Goal: Task Accomplishment & Management: Use online tool/utility

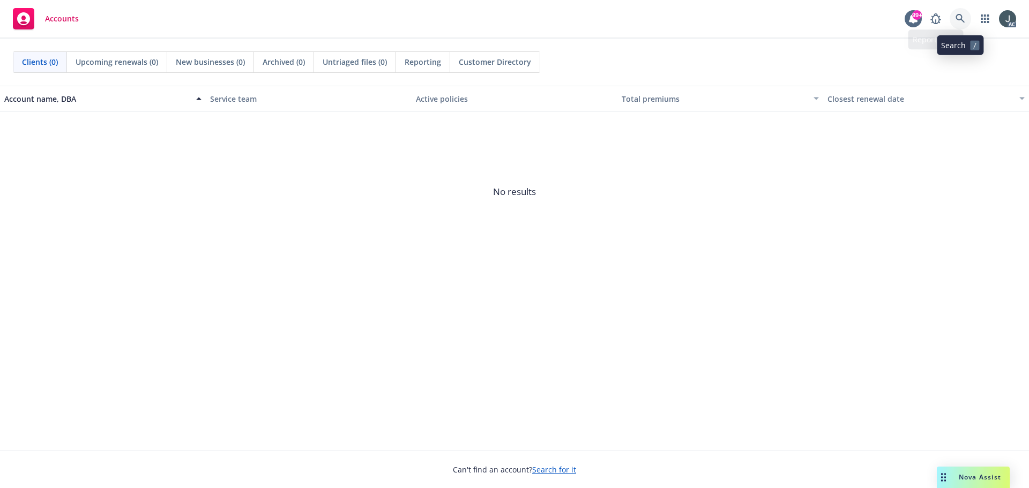
click at [958, 19] on icon at bounding box center [959, 18] width 9 height 9
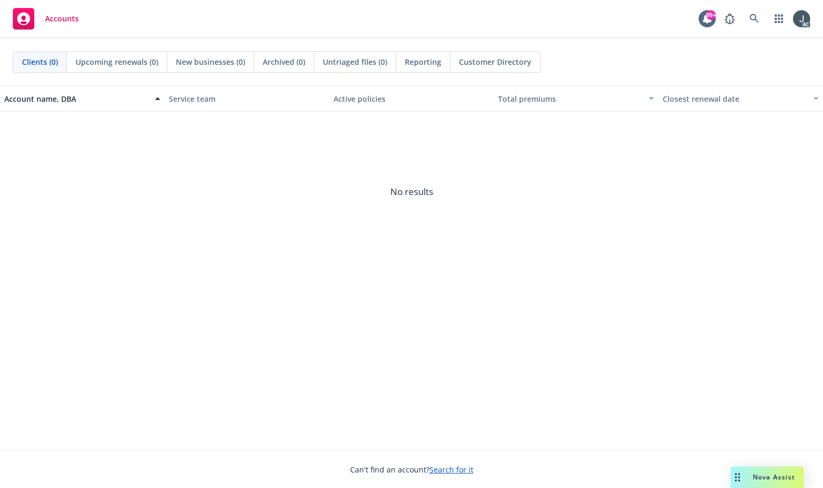
click at [728, 232] on span "No results" at bounding box center [411, 191] width 823 height 161
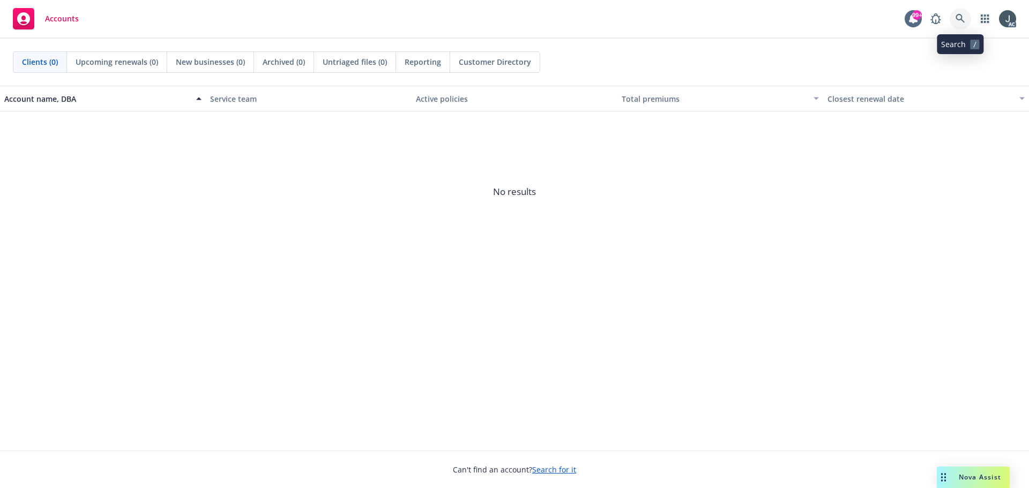
click at [957, 22] on icon at bounding box center [960, 19] width 10 height 10
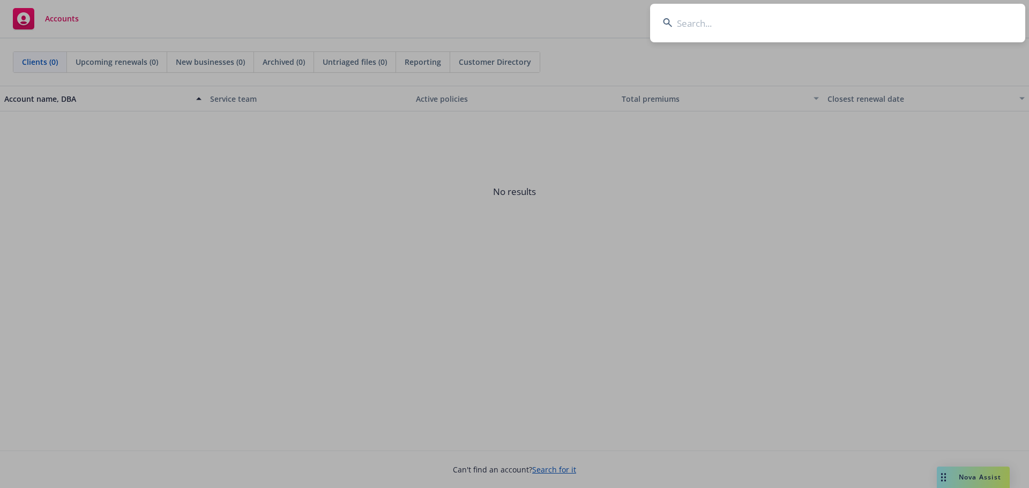
click at [750, 14] on input at bounding box center [837, 23] width 375 height 39
paste input "[PERSON_NAME]'s Creative Enterprises, Inc."
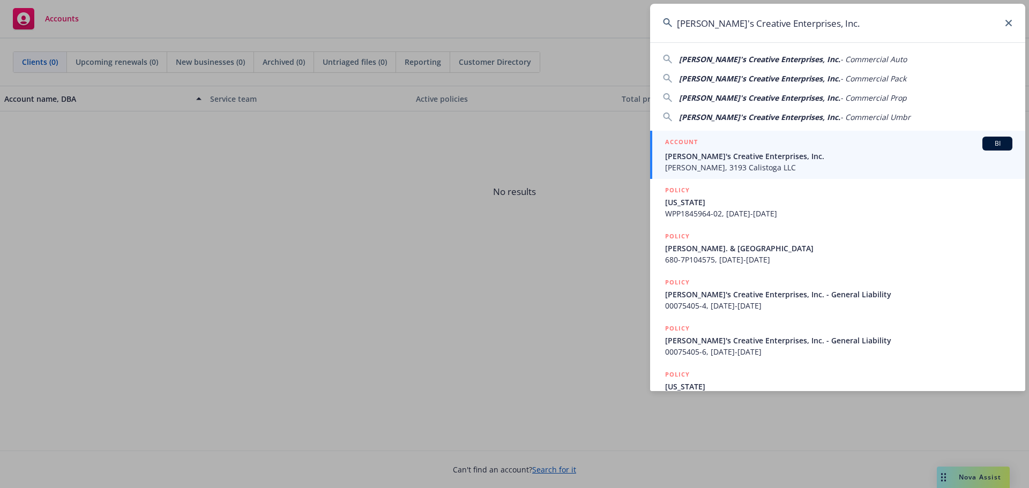
type input "[PERSON_NAME]'s Creative Enterprises, Inc."
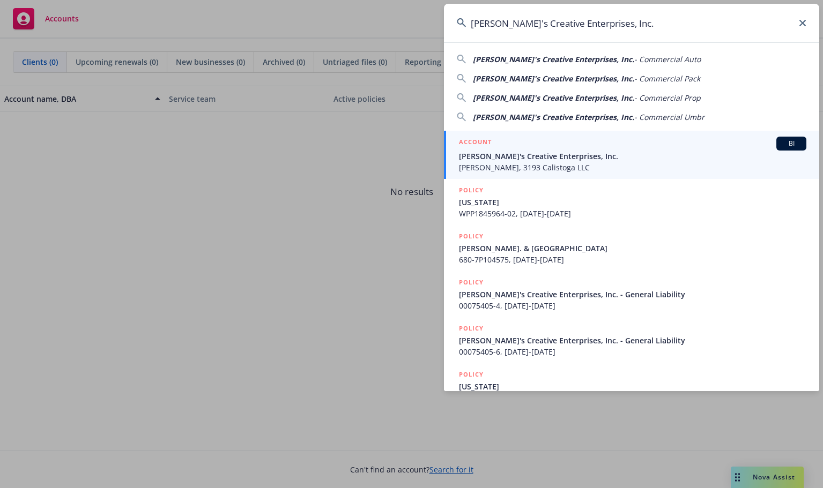
click at [544, 151] on span "[PERSON_NAME]'s Creative Enterprises, Inc." at bounding box center [632, 156] width 347 height 11
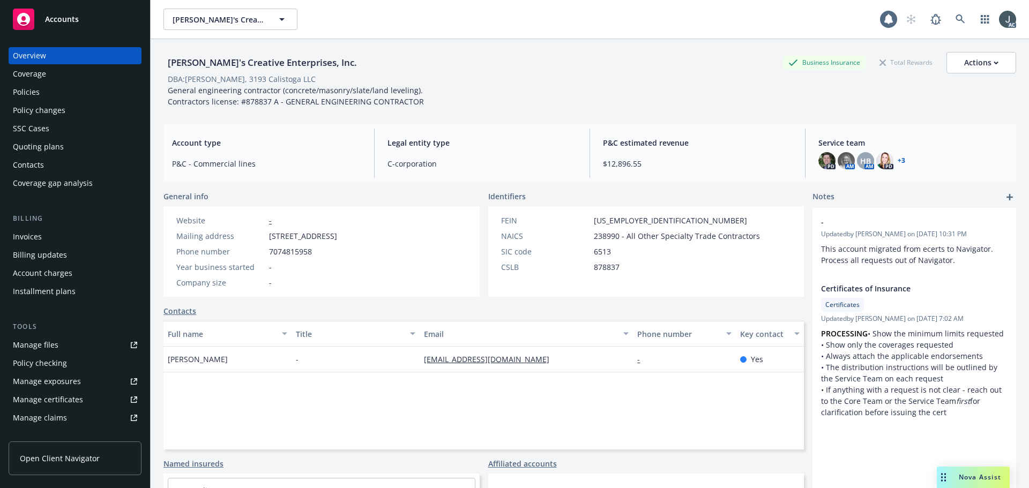
click at [26, 89] on div "Policies" at bounding box center [26, 92] width 27 height 17
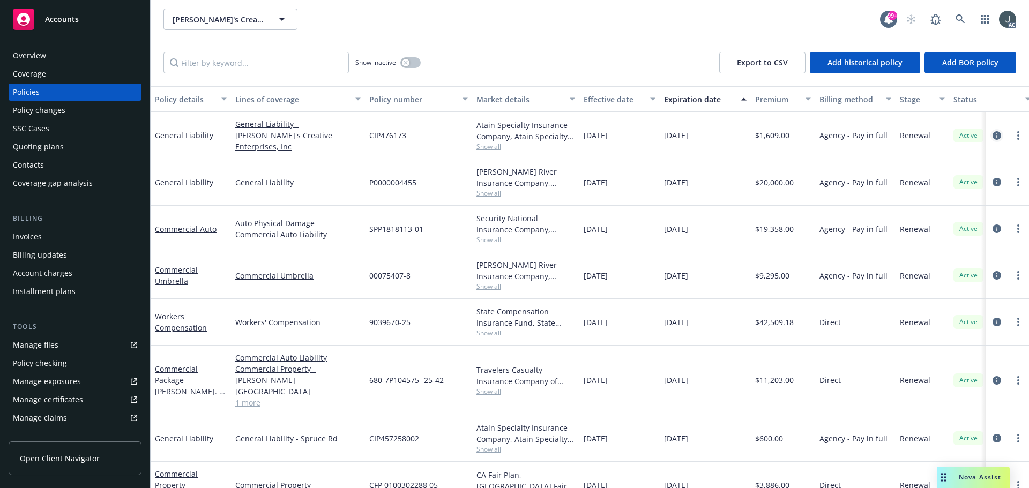
click at [992, 132] on icon "circleInformation" at bounding box center [996, 135] width 9 height 9
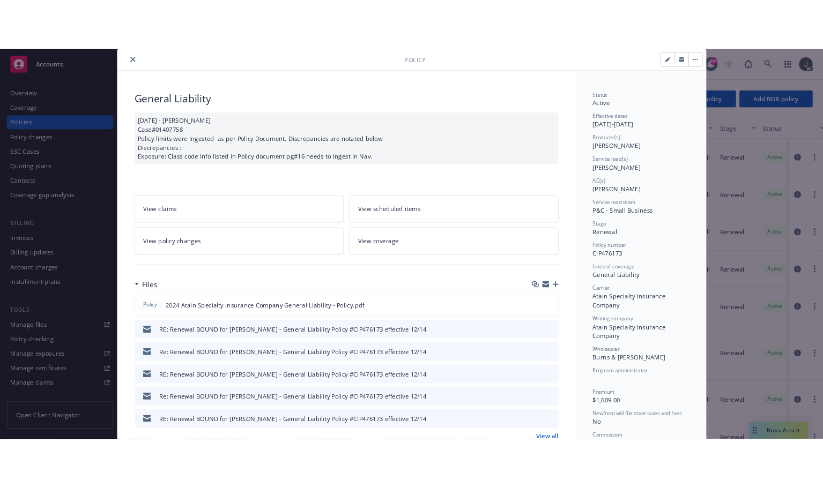
scroll to position [54, 0]
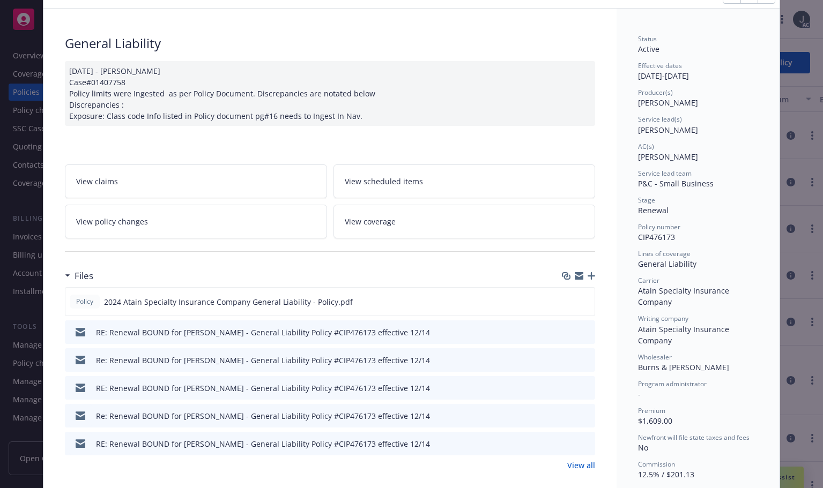
click at [574, 467] on link "View all" at bounding box center [581, 465] width 28 height 11
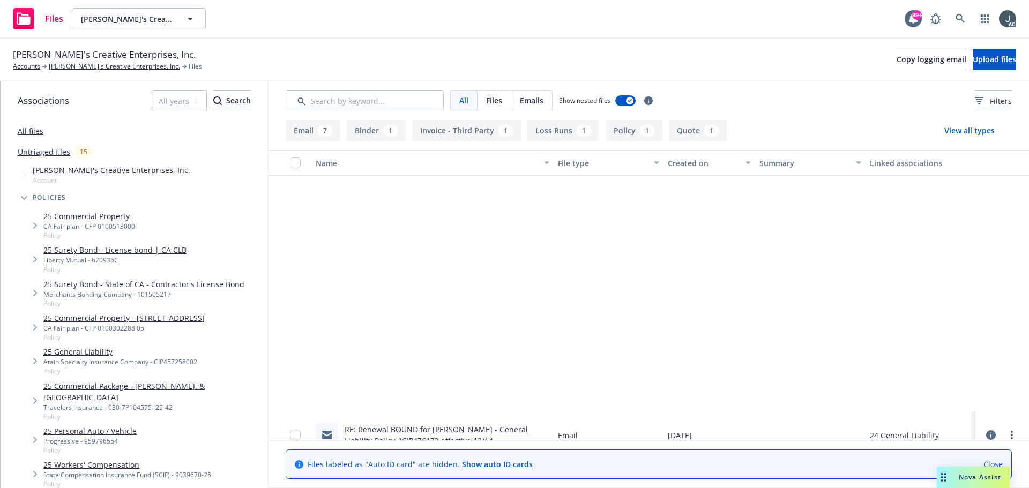
scroll to position [305, 0]
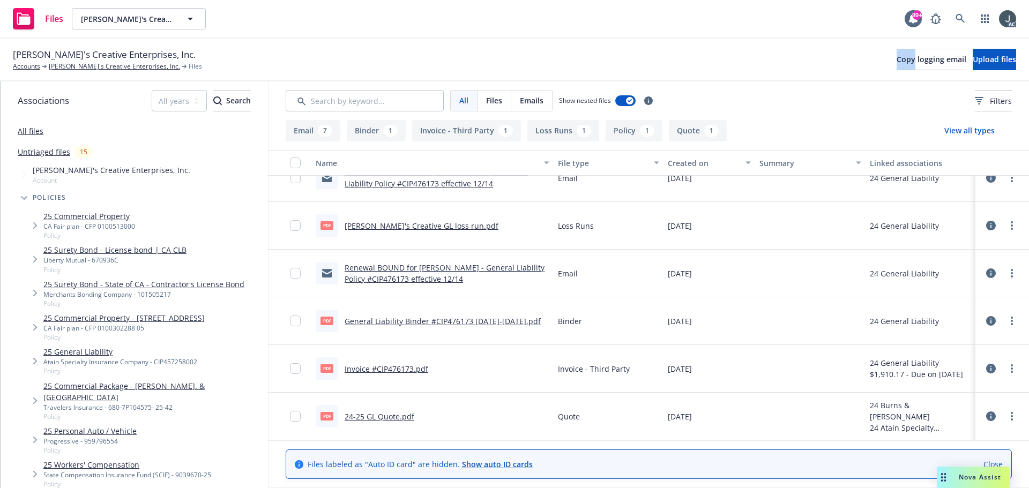
click at [781, 55] on div "Dan's Creative Enterprises, Inc. Accounts Dan's Creative Enterprises, Inc. File…" at bounding box center [514, 60] width 1003 height 24
click at [655, 162] on div "button" at bounding box center [657, 163] width 5 height 25
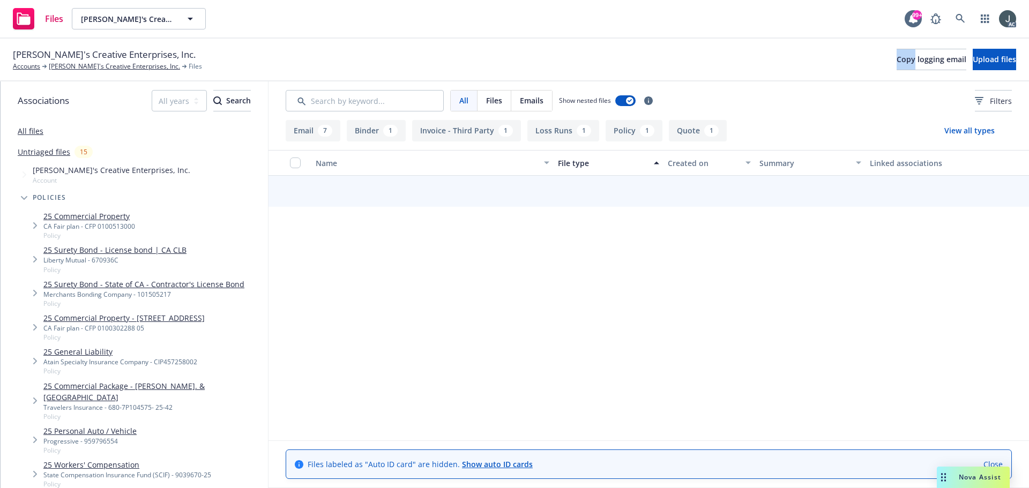
scroll to position [301, 0]
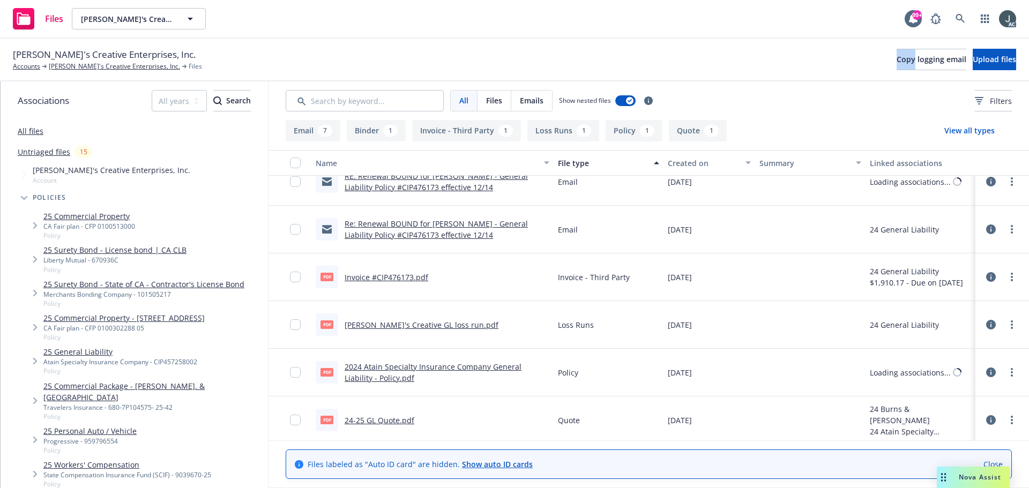
click at [663, 162] on button "Created on" at bounding box center [709, 163] width 92 height 26
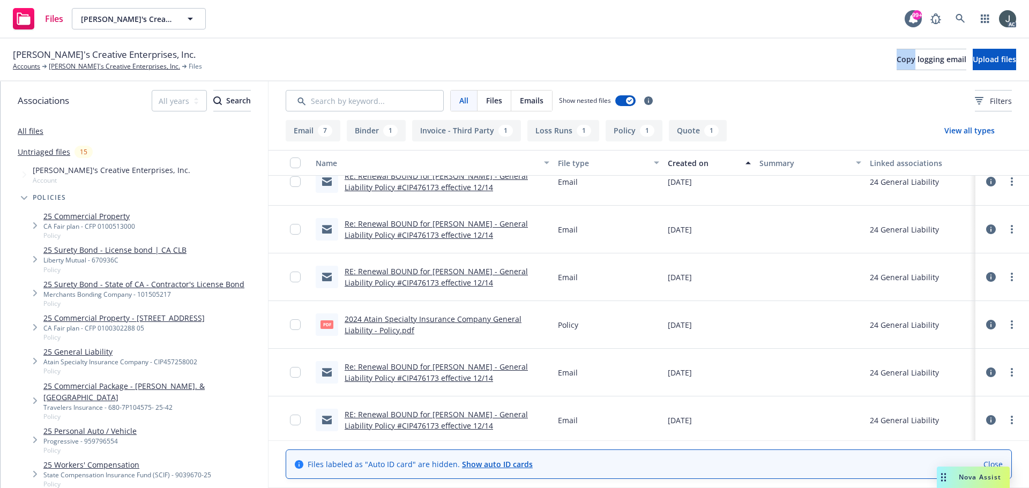
click at [650, 165] on div "File type" at bounding box center [608, 163] width 101 height 11
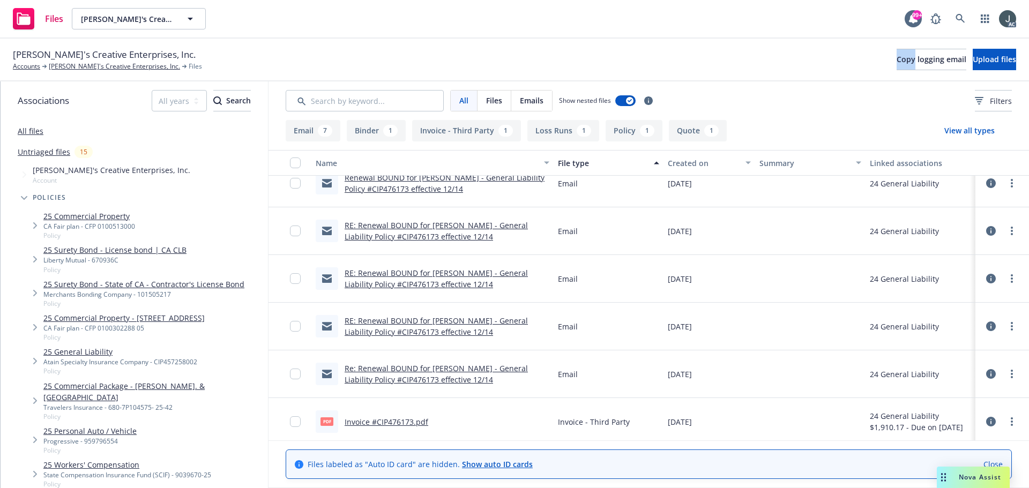
scroll to position [110, 0]
click at [578, 162] on div "File type" at bounding box center [602, 163] width 89 height 11
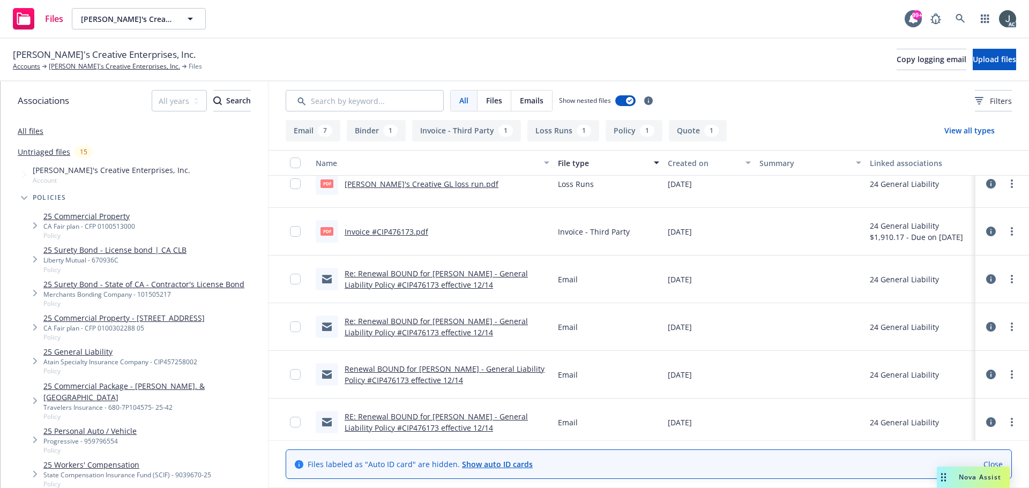
click at [867, 98] on div "All Files Emails Show nested files Filters" at bounding box center [649, 100] width 726 height 21
click at [975, 94] on button "Filters" at bounding box center [993, 100] width 37 height 21
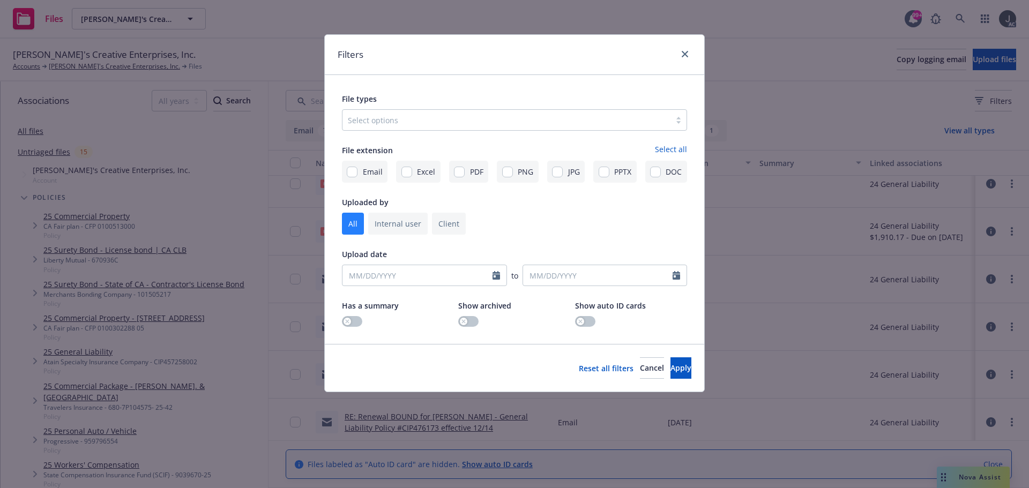
click at [404, 124] on div at bounding box center [506, 120] width 317 height 13
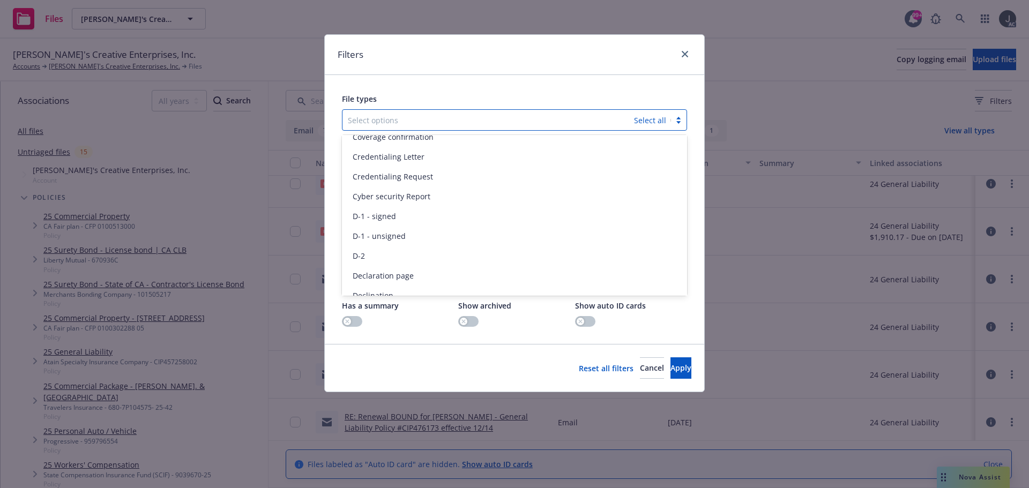
scroll to position [1233, 0]
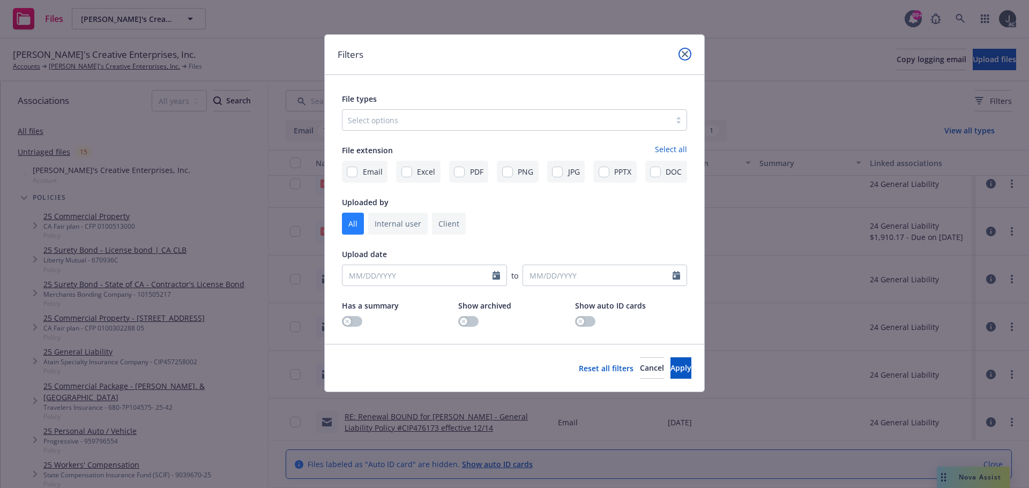
drag, startPoint x: 679, startPoint y: 56, endPoint x: 592, endPoint y: 47, distance: 87.8
click at [679, 56] on link "close" at bounding box center [684, 54] width 13 height 13
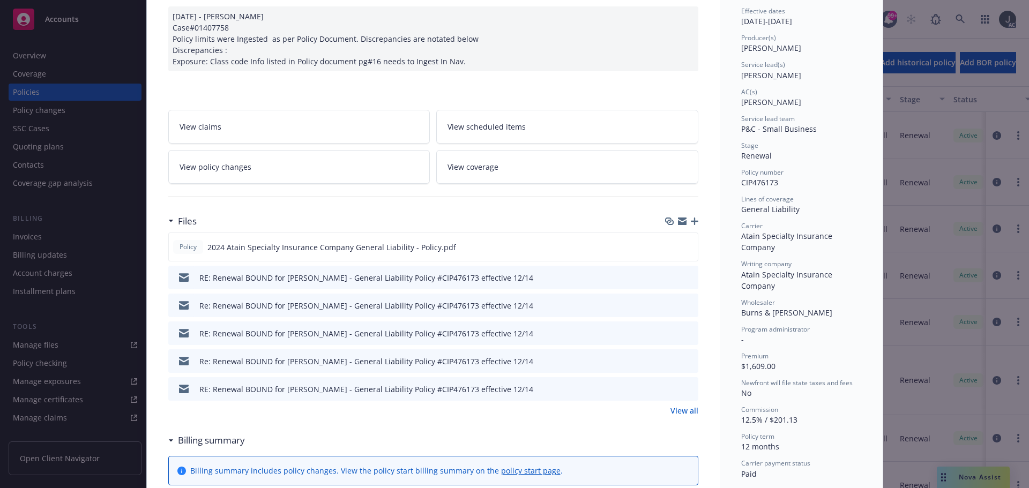
scroll to position [161, 0]
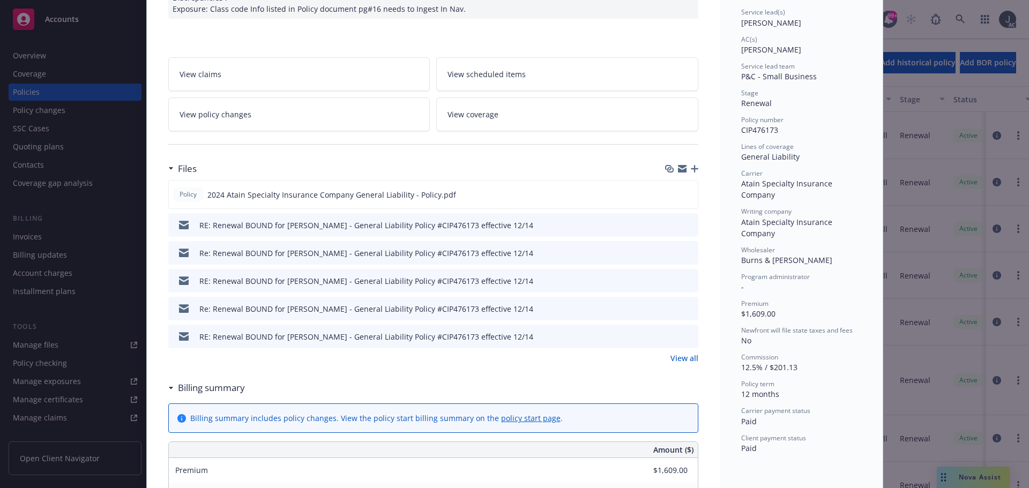
click at [681, 361] on link "View all" at bounding box center [684, 358] width 28 height 11
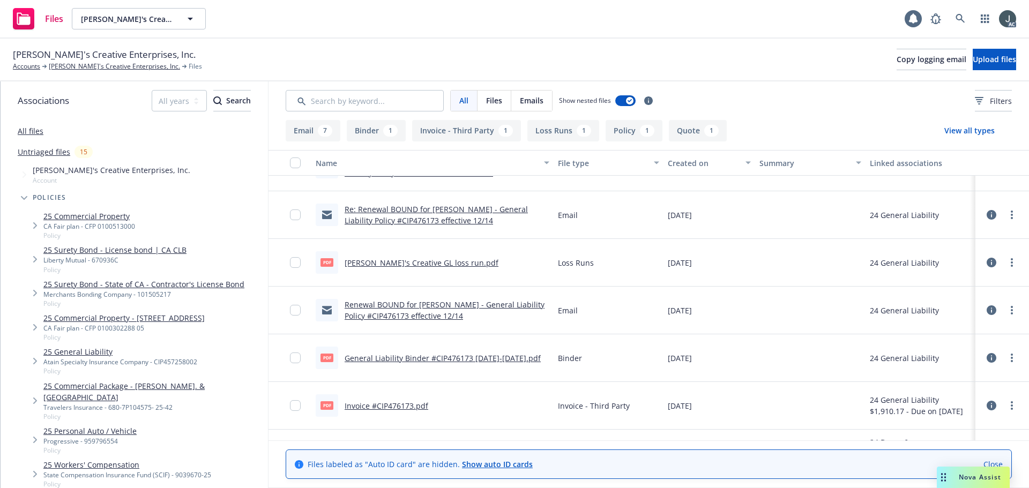
scroll to position [305, 0]
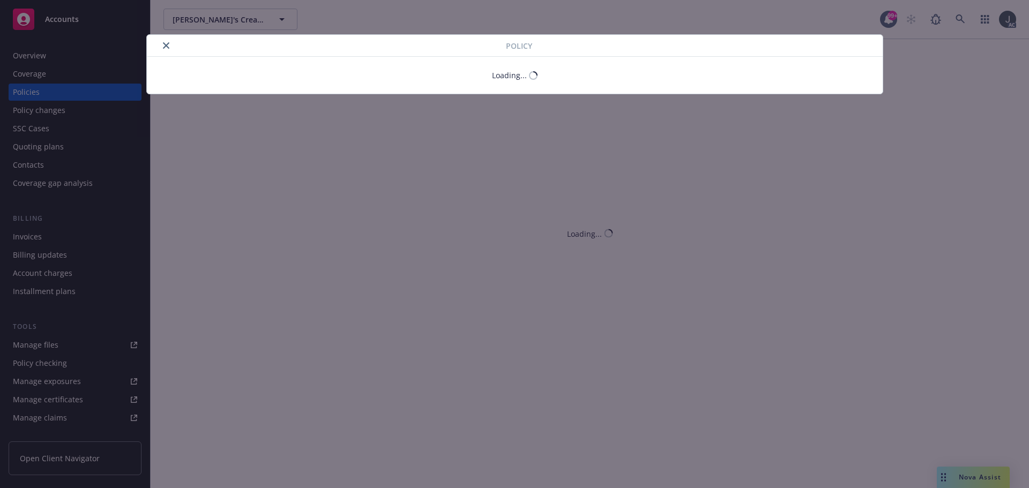
click at [166, 47] on button "close" at bounding box center [166, 45] width 13 height 13
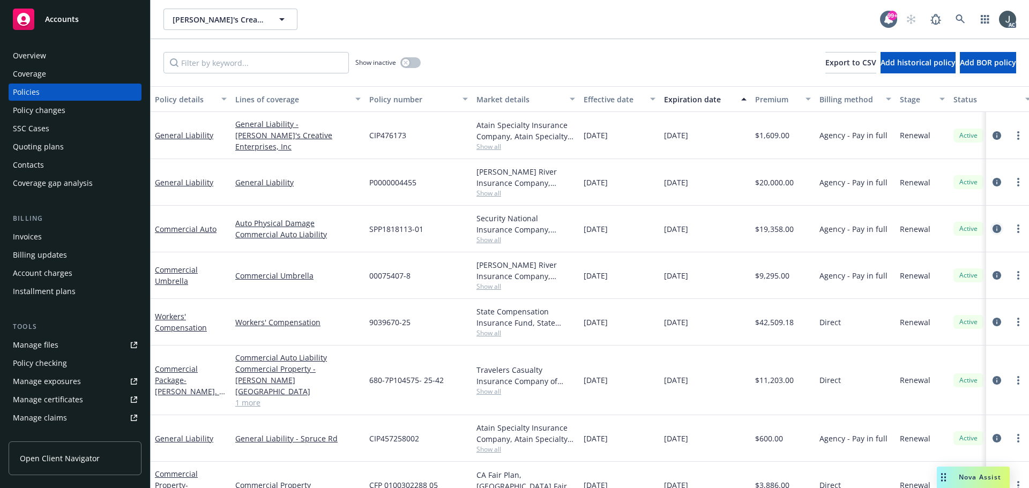
click at [992, 228] on icon "circleInformation" at bounding box center [996, 229] width 9 height 9
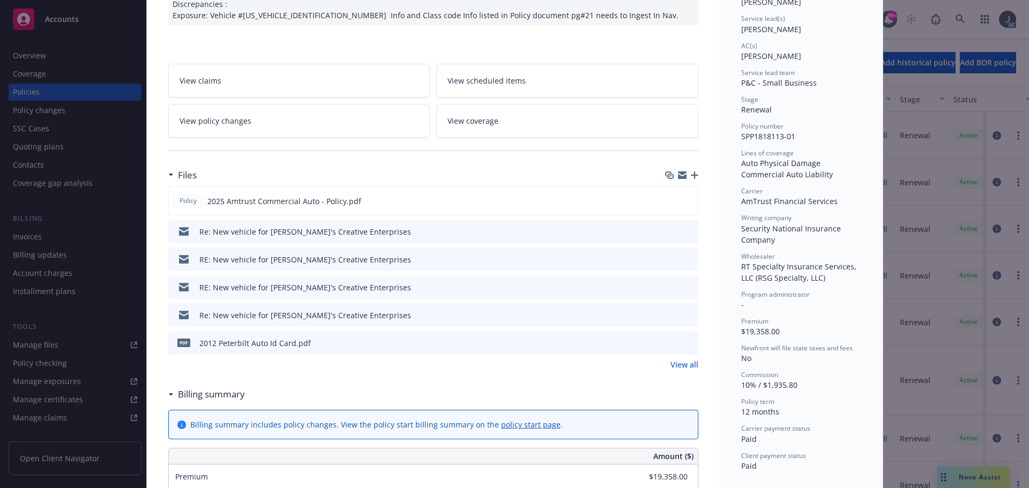
scroll to position [161, 0]
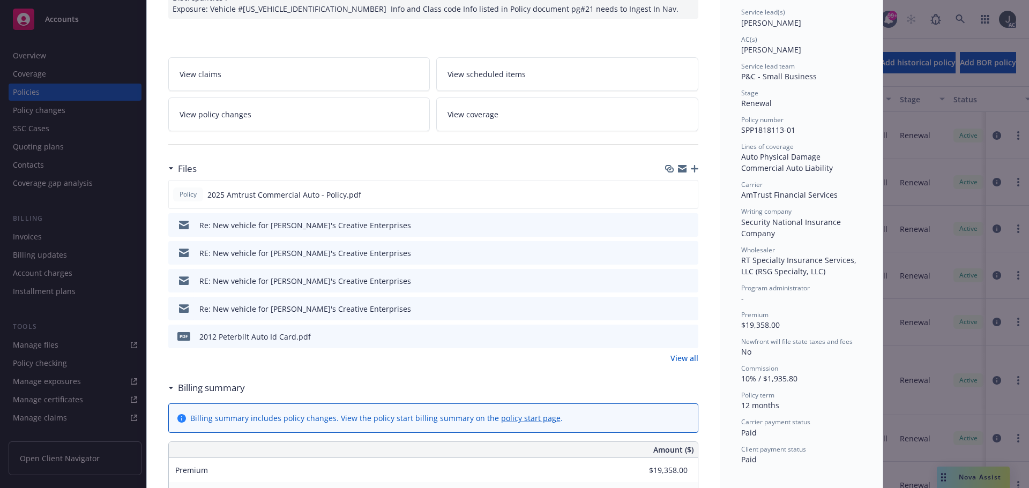
click at [683, 357] on link "View all" at bounding box center [684, 358] width 28 height 11
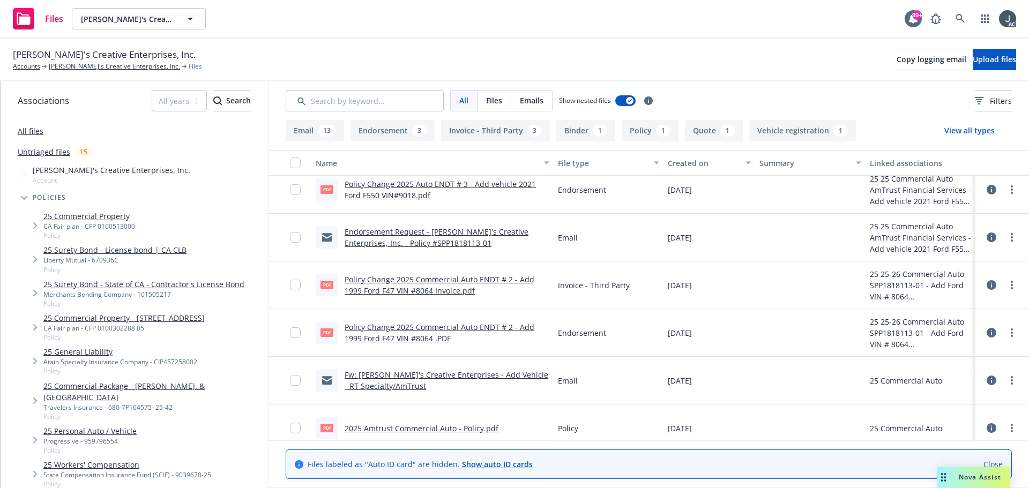
scroll to position [429, 0]
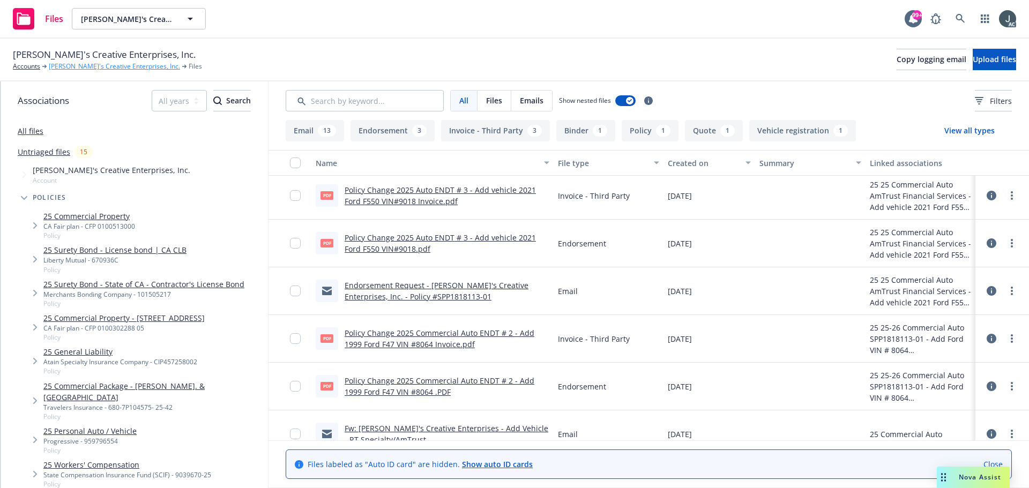
click at [99, 67] on link "Dan's Creative Enterprises, Inc." at bounding box center [114, 67] width 131 height 10
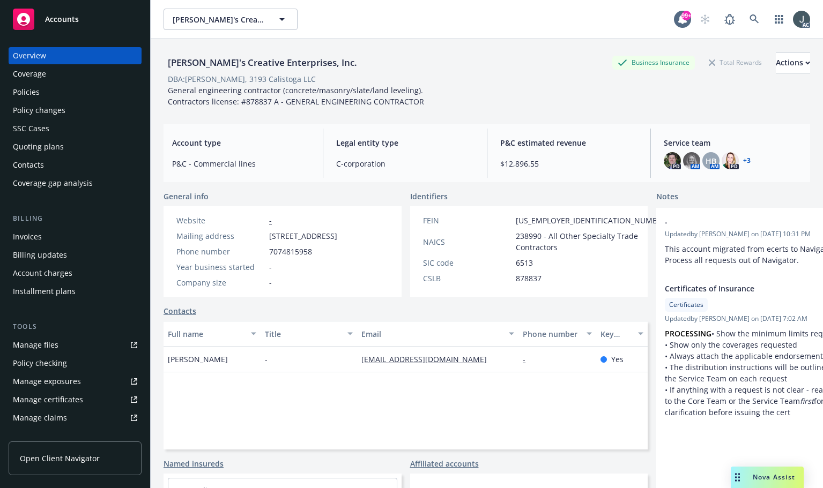
click at [22, 345] on div "Manage files" at bounding box center [36, 345] width 46 height 17
click at [42, 146] on div "Quoting plans" at bounding box center [38, 146] width 51 height 17
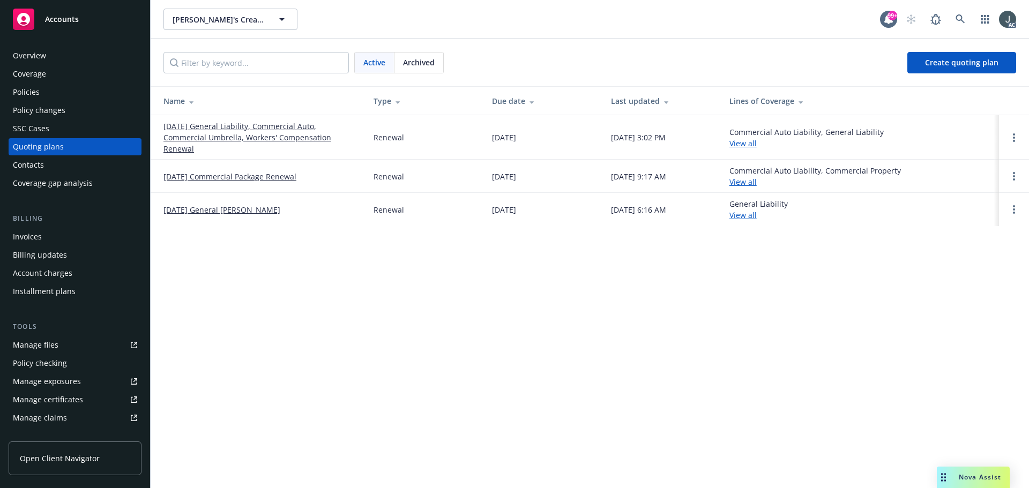
click at [796, 343] on div "[PERSON_NAME]'s Creative Enterprises, Inc. Dan's Creative Enterprises, Inc. 99+…" at bounding box center [590, 244] width 878 height 488
click at [927, 349] on div "[PERSON_NAME]'s Creative Enterprises, Inc. Dan's Creative Enterprises, Inc. 99+…" at bounding box center [590, 244] width 878 height 488
click at [726, 335] on div "[PERSON_NAME]'s Creative Enterprises, Inc. Dan's Creative Enterprises, Inc. 99+…" at bounding box center [590, 244] width 878 height 488
click at [762, 426] on div "[PERSON_NAME]'s Creative Enterprises, Inc. Dan's Creative Enterprises, Inc. 99+…" at bounding box center [590, 244] width 878 height 488
click at [635, 358] on div "[PERSON_NAME]'s Creative Enterprises, Inc. Dan's Creative Enterprises, Inc. 99+…" at bounding box center [590, 244] width 878 height 488
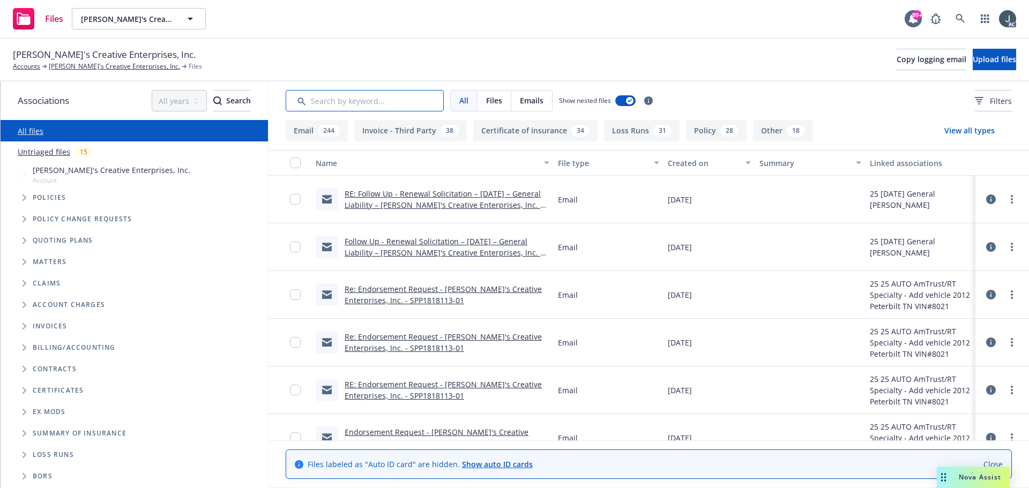
click at [381, 100] on input "Search by keyword..." at bounding box center [365, 100] width 158 height 21
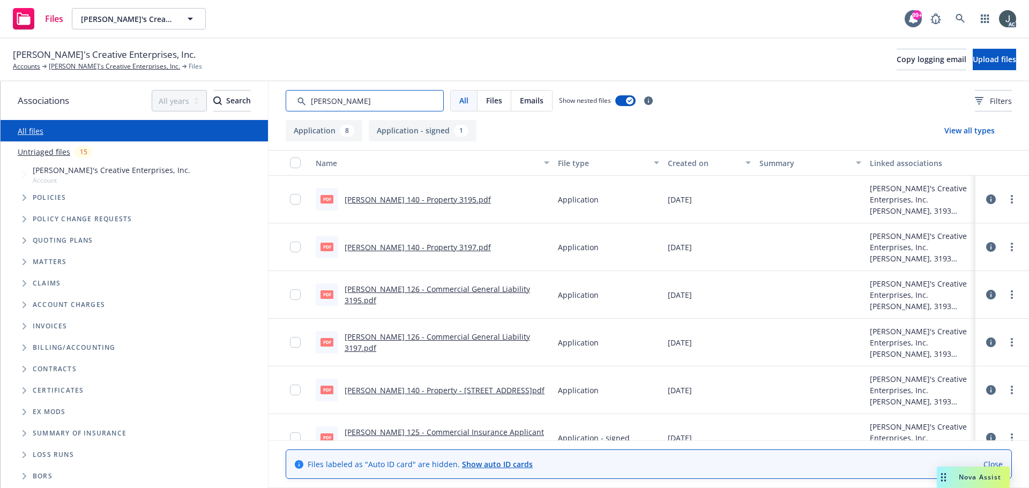
type input "acord"
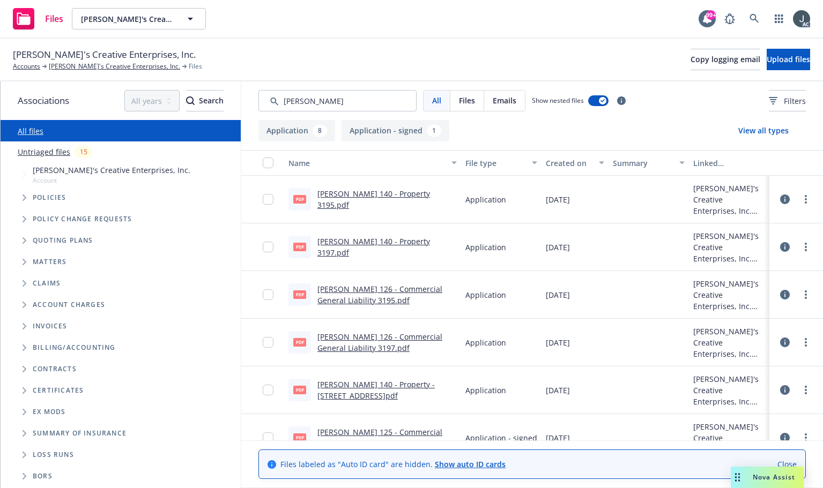
click at [600, 26] on div "Files Dan's Creative Enterprises, Inc. Dan's Creative Enterprises, Inc. 99+ AC" at bounding box center [411, 19] width 823 height 39
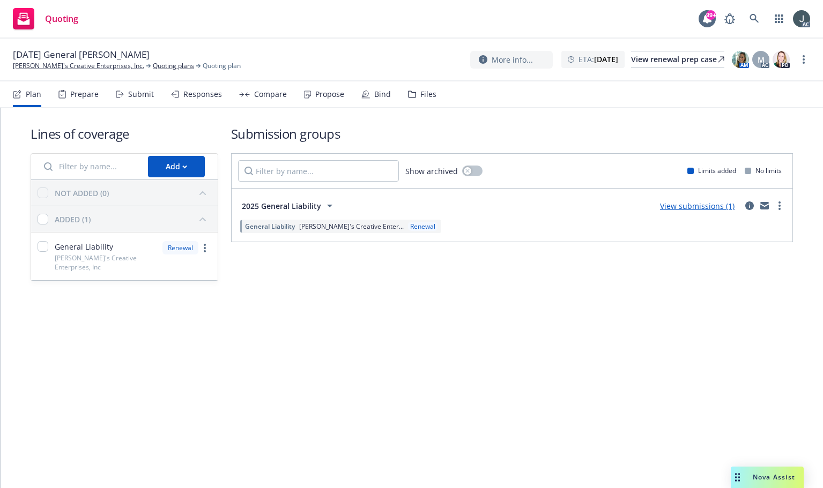
click at [673, 396] on div "Lines of coverage Add NOT ADDED (0) ADDED (1) General Liability Dan's Creative …" at bounding box center [412, 298] width 822 height 380
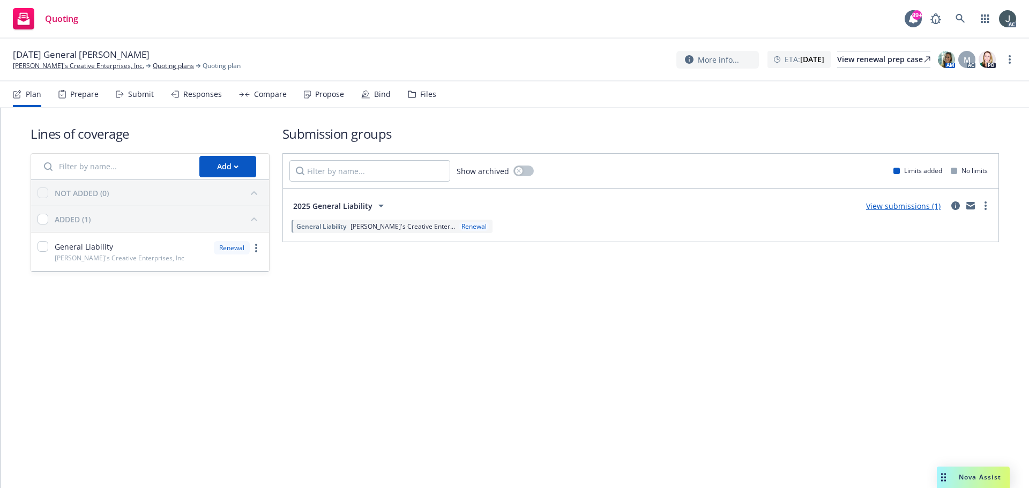
click at [80, 100] on div "Prepare" at bounding box center [78, 94] width 40 height 26
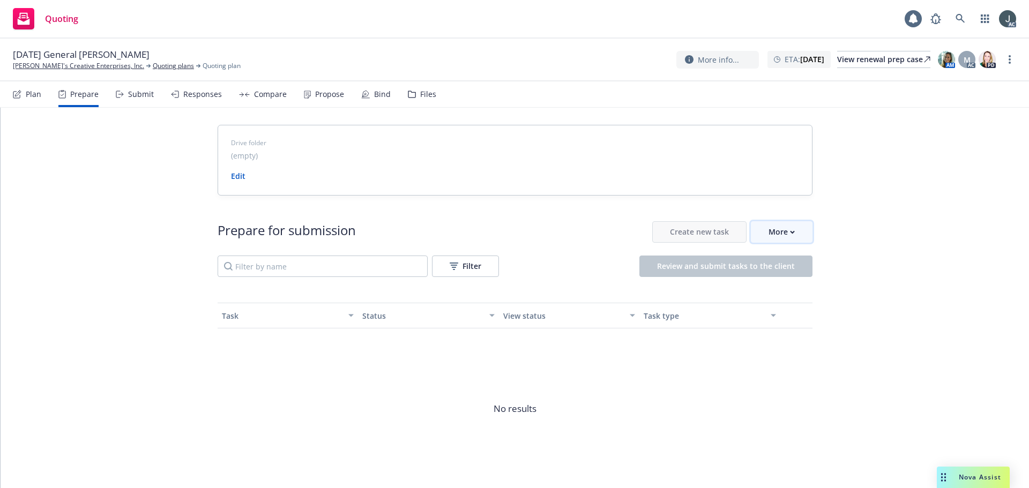
click at [774, 228] on div "More" at bounding box center [781, 232] width 26 height 20
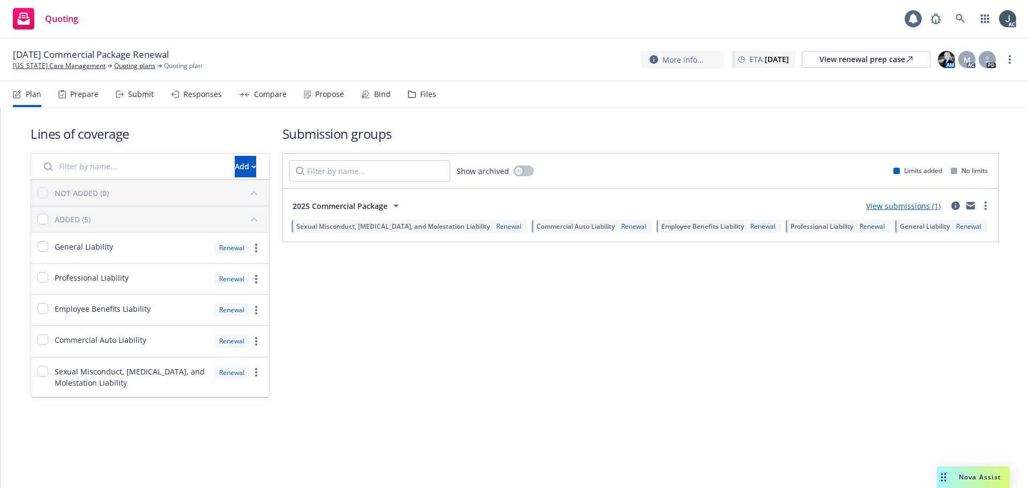
click at [84, 100] on div "Prepare" at bounding box center [78, 94] width 40 height 26
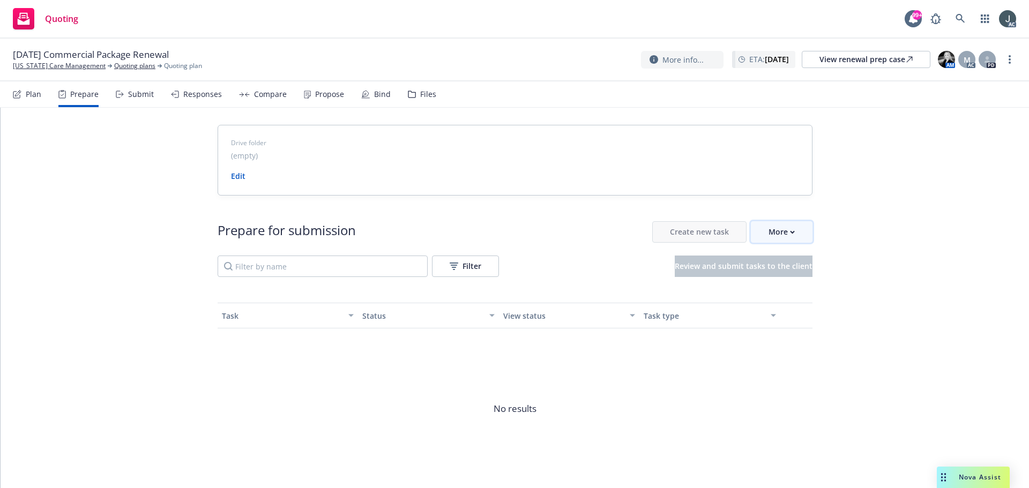
click at [768, 228] on div "More" at bounding box center [781, 232] width 26 height 20
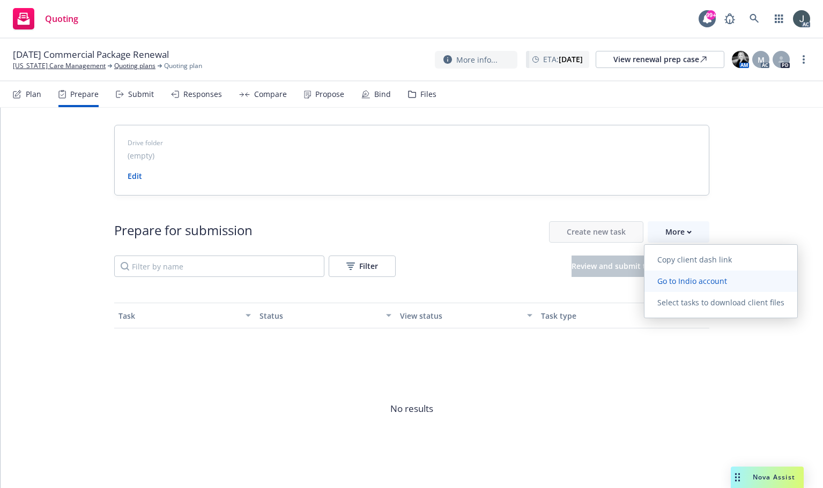
click at [710, 283] on span "Go to Indio account" at bounding box center [691, 281] width 95 height 10
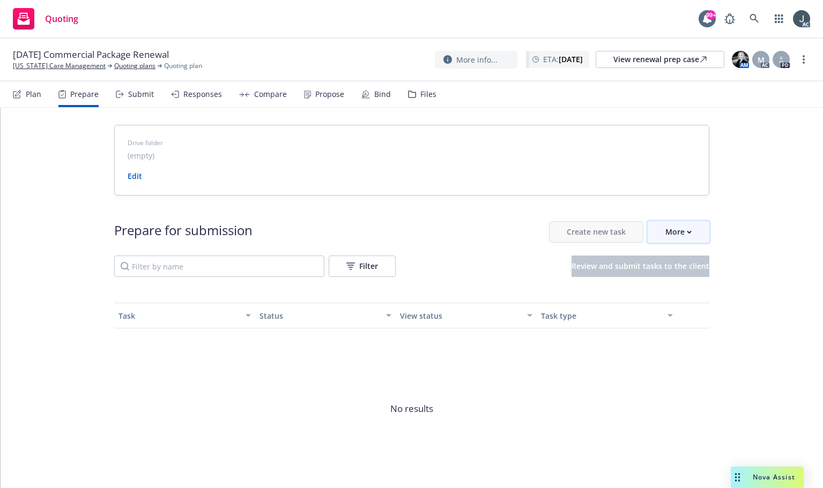
click at [675, 226] on div "More" at bounding box center [678, 232] width 26 height 20
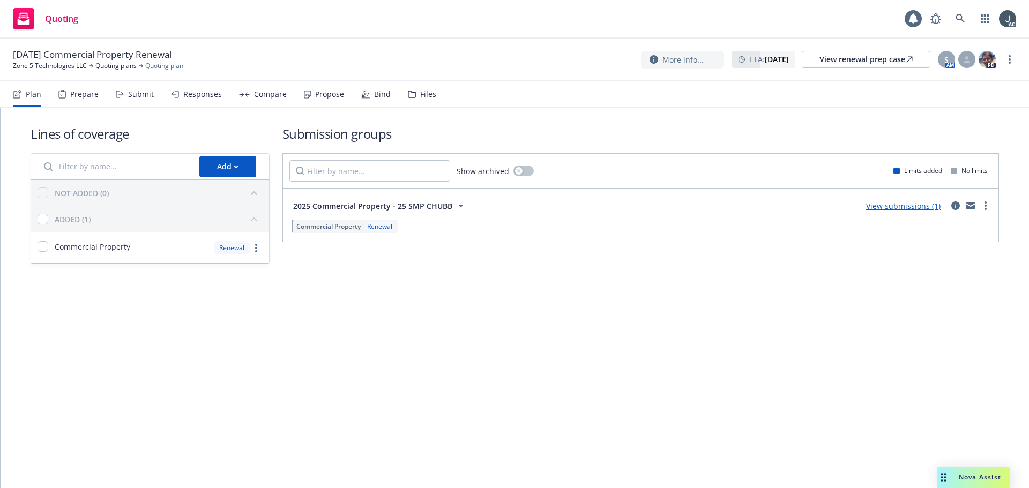
click at [91, 94] on div "Prepare" at bounding box center [84, 94] width 28 height 9
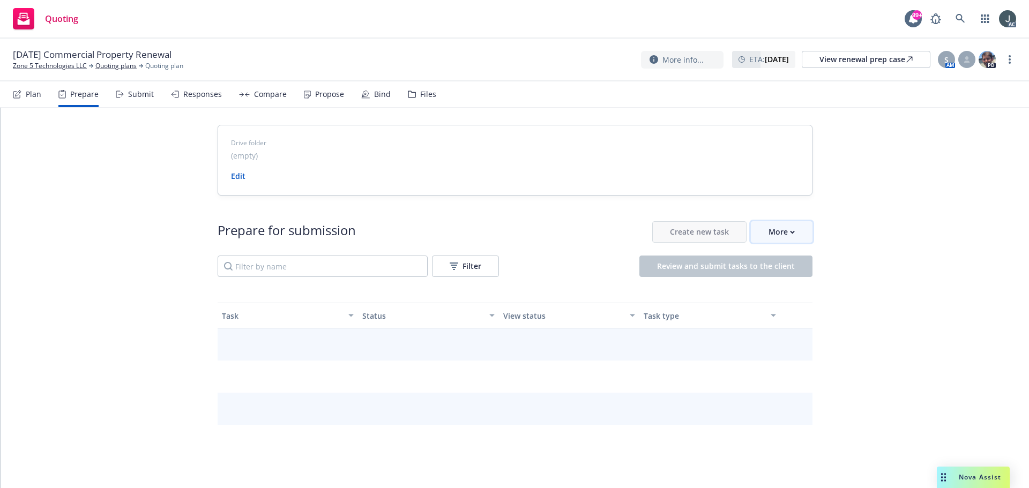
click at [775, 236] on div "More" at bounding box center [781, 232] width 26 height 20
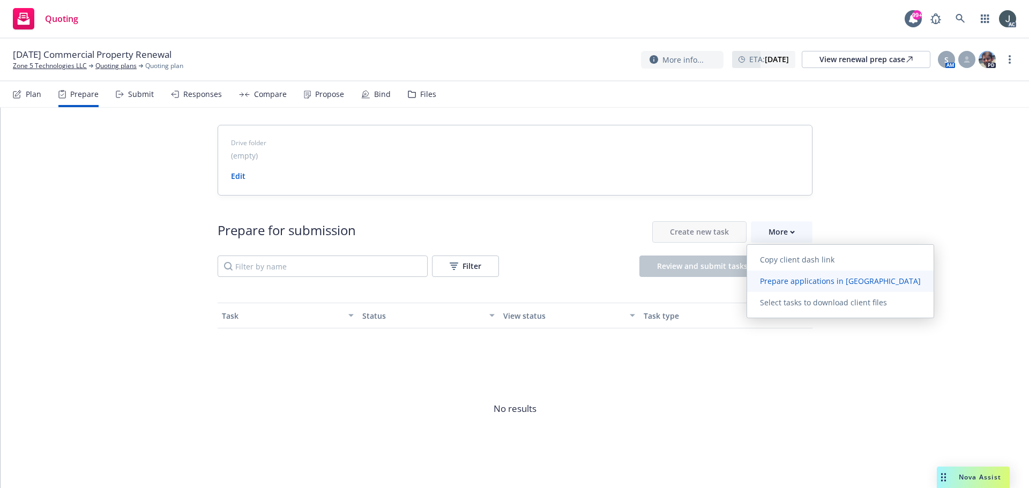
click at [790, 284] on span "Prepare applications in [GEOGRAPHIC_DATA]" at bounding box center [840, 281] width 186 height 10
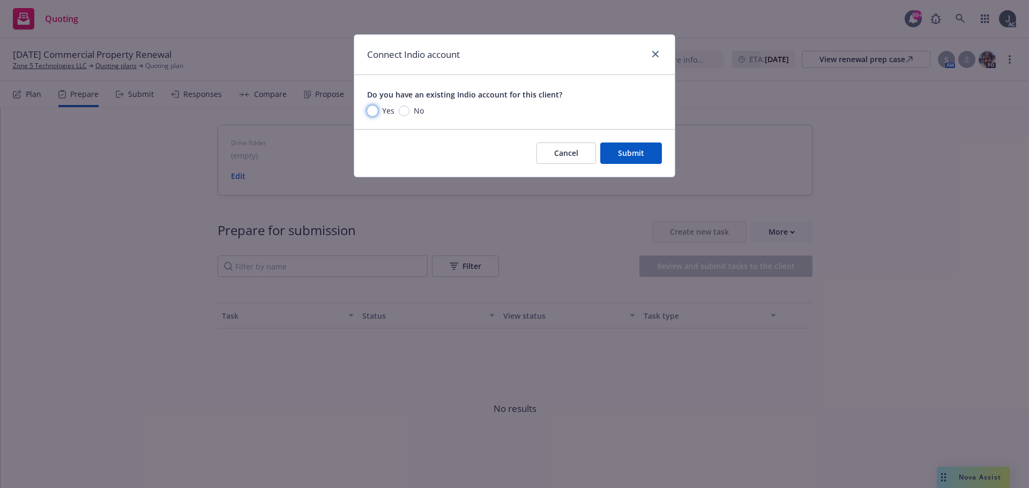
click at [368, 113] on input "Yes" at bounding box center [372, 111] width 11 height 11
radio input "true"
click at [368, 113] on input "Yes" at bounding box center [372, 111] width 11 height 11
radio input "true"
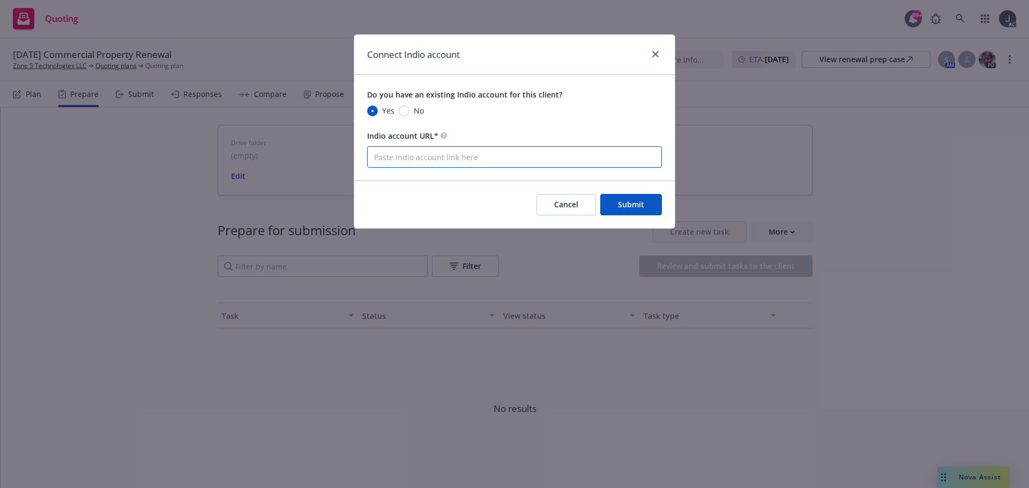
click at [418, 157] on input "Indio account URL*" at bounding box center [514, 156] width 295 height 21
paste input "https://newfront.useindio.com/accounts/6596460/submissions"
type input "https://newfront.useindio.com/accounts/6596460/submissions"
click at [651, 54] on link "close" at bounding box center [655, 54] width 13 height 13
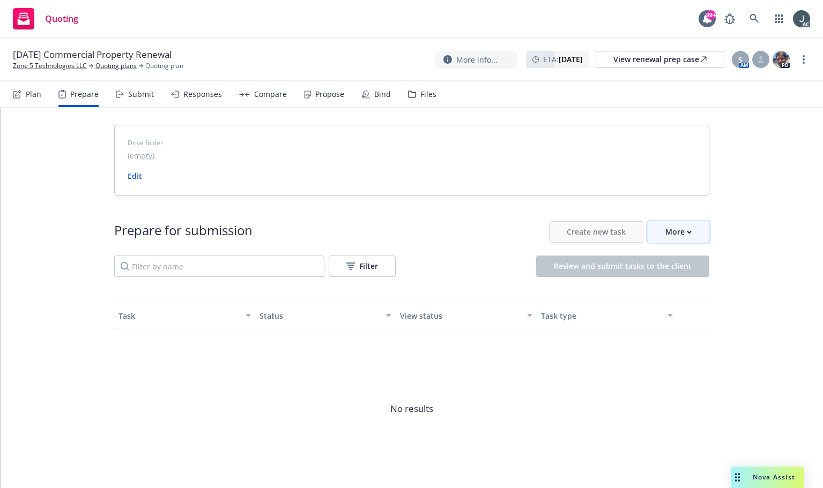
click at [686, 231] on icon "button" at bounding box center [688, 232] width 5 height 4
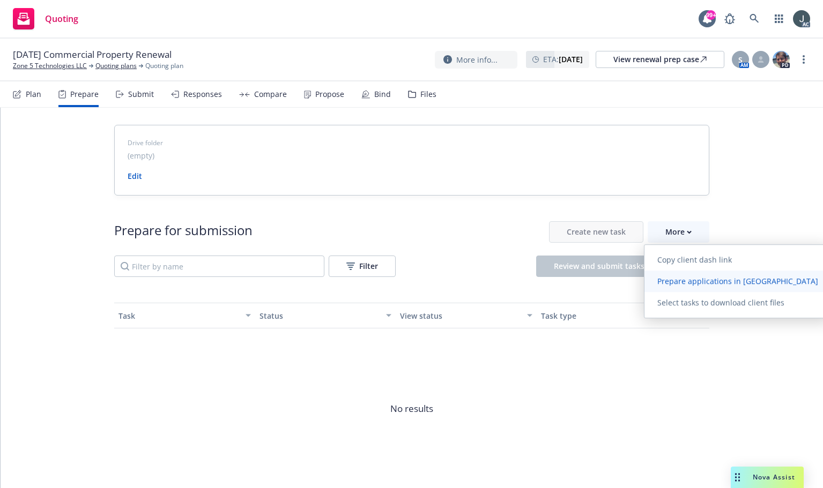
click at [684, 278] on span "Prepare applications in [GEOGRAPHIC_DATA]" at bounding box center [737, 281] width 186 height 10
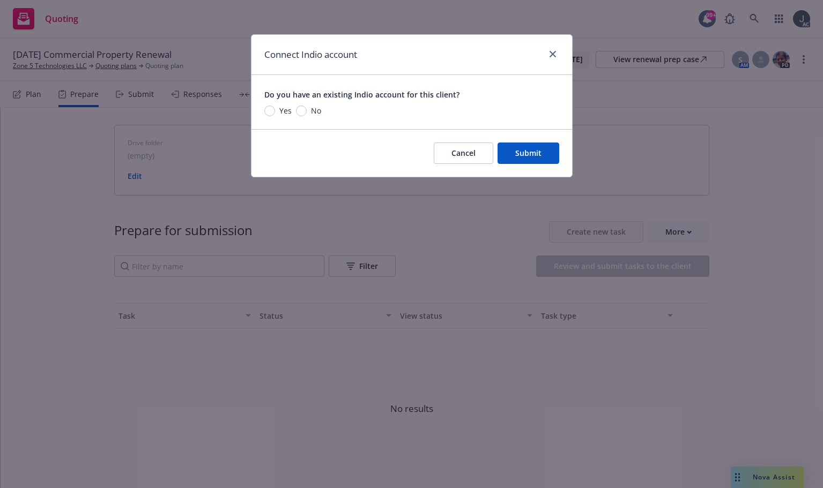
click at [277, 109] on span "Yes" at bounding box center [283, 110] width 17 height 11
click at [275, 109] on input "Yes" at bounding box center [269, 111] width 11 height 11
radio input "true"
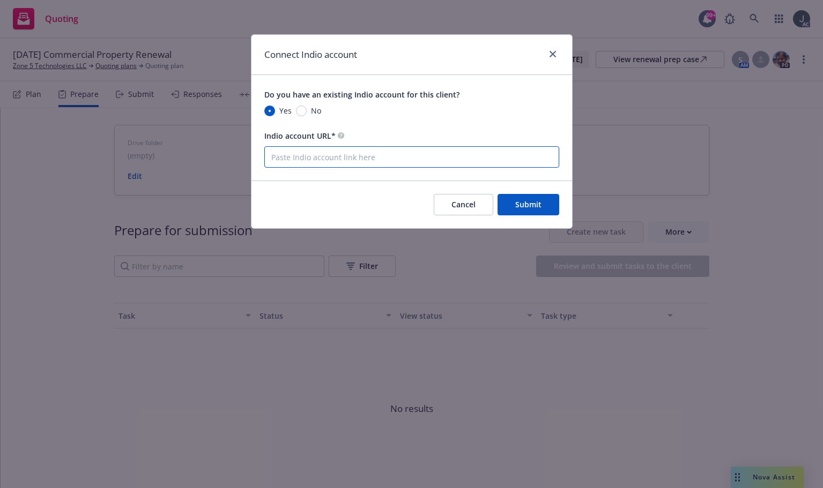
click at [326, 166] on input "Indio account URL*" at bounding box center [411, 156] width 295 height 21
click at [334, 159] on input "Indio account URL*" at bounding box center [411, 156] width 295 height 21
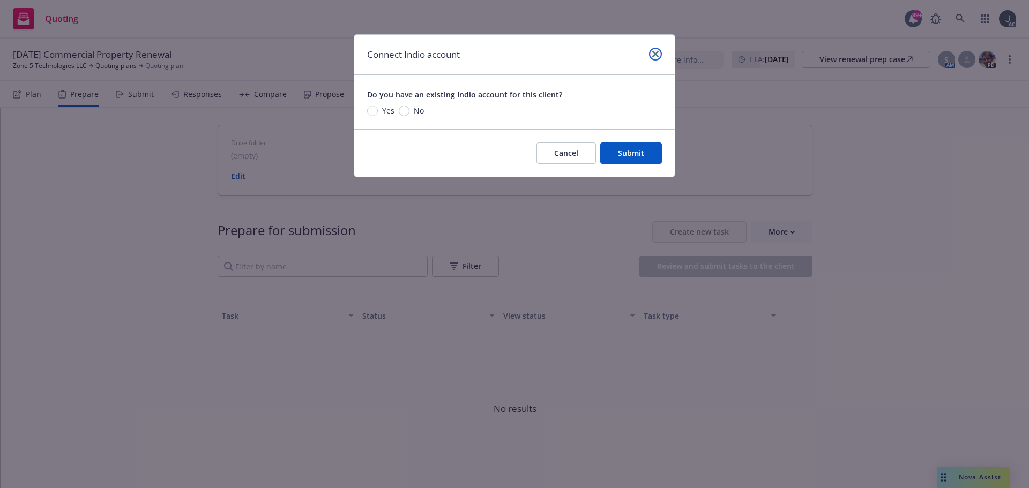
click at [654, 54] on icon "close" at bounding box center [655, 54] width 6 height 6
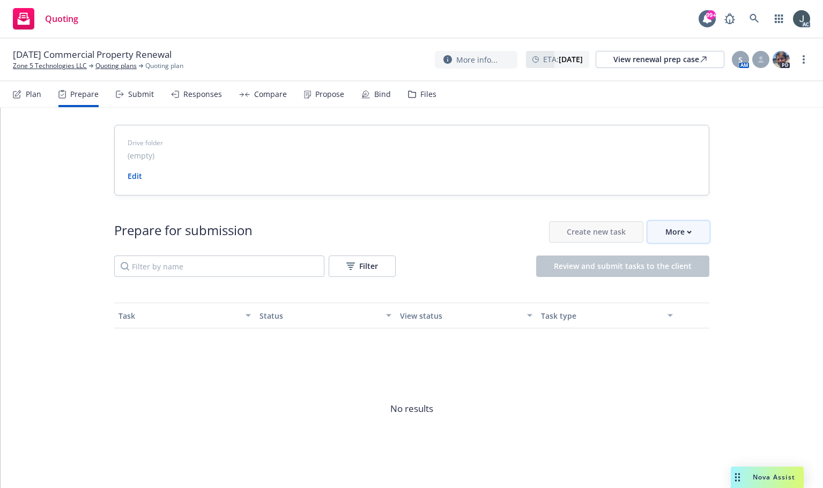
click at [656, 229] on button "More" at bounding box center [678, 231] width 62 height 21
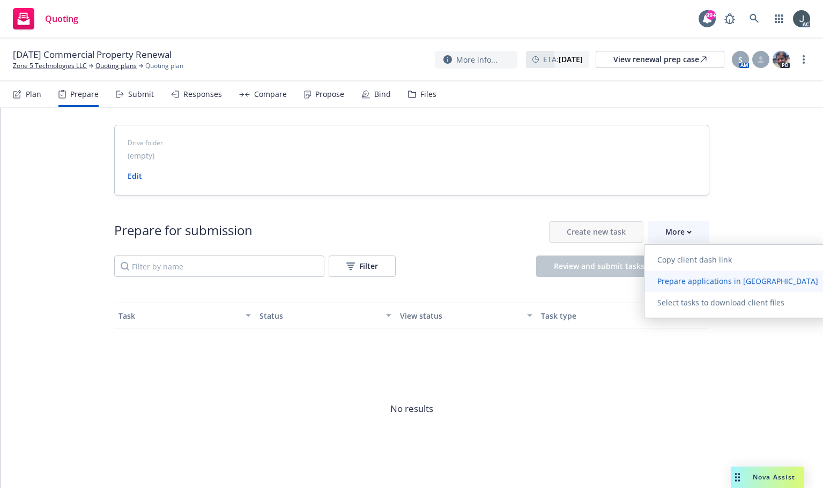
click at [673, 281] on span "Prepare applications in [GEOGRAPHIC_DATA]" at bounding box center [737, 281] width 186 height 10
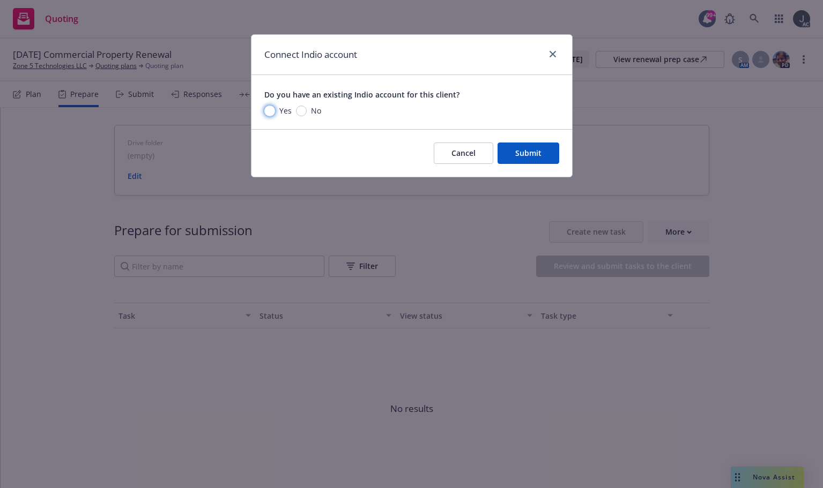
click at [270, 109] on input "Yes" at bounding box center [269, 111] width 11 height 11
radio input "true"
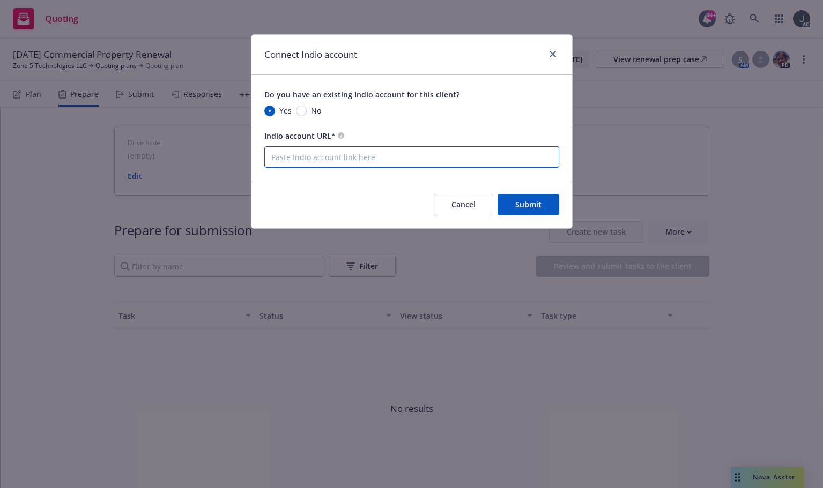
click at [335, 154] on input "Indio account URL*" at bounding box center [411, 156] width 295 height 21
paste input "https://newfront.useindio.com/accounts"
type input "https://newfront.useindio.com/accounts"
click at [484, 131] on div "Indio account URL*" at bounding box center [411, 135] width 295 height 13
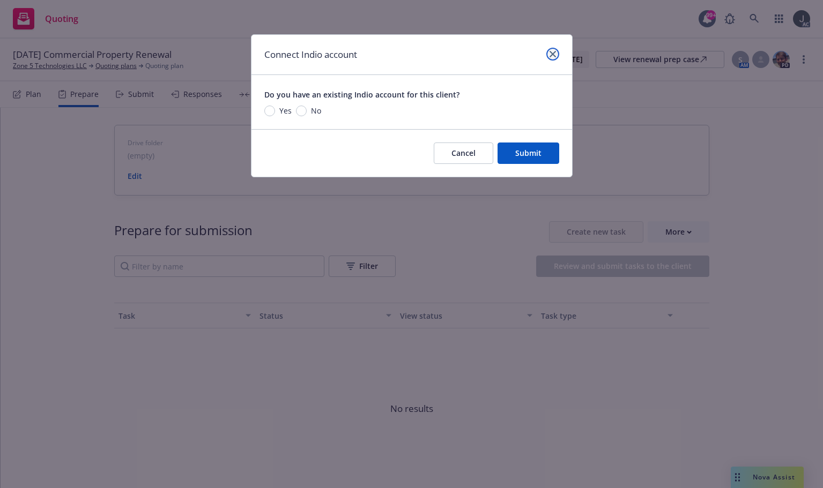
click at [547, 55] on link "close" at bounding box center [552, 54] width 13 height 13
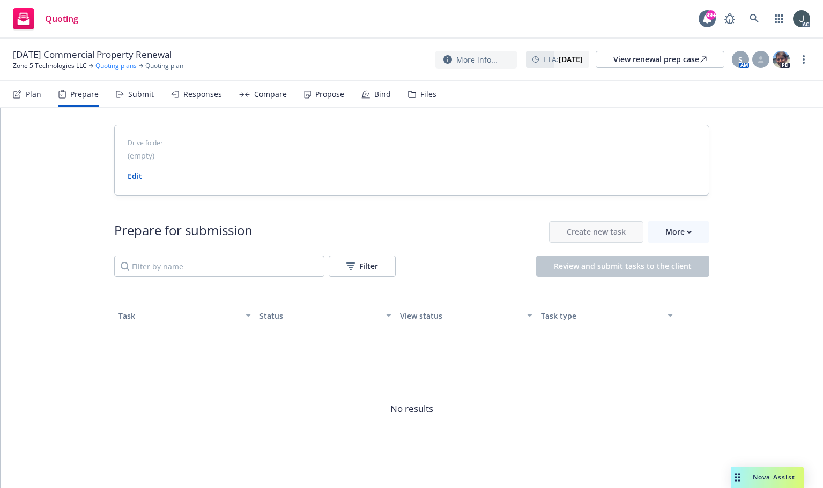
click at [110, 67] on link "Quoting plans" at bounding box center [115, 66] width 41 height 10
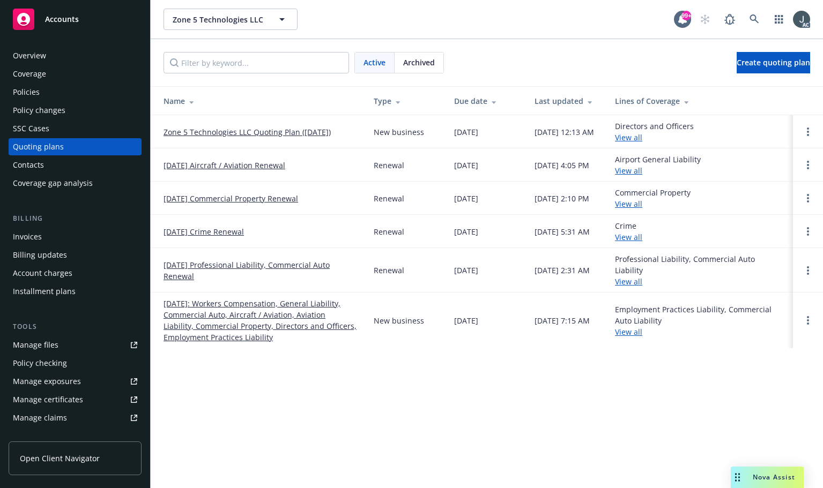
click at [43, 93] on div "Policies" at bounding box center [75, 92] width 124 height 17
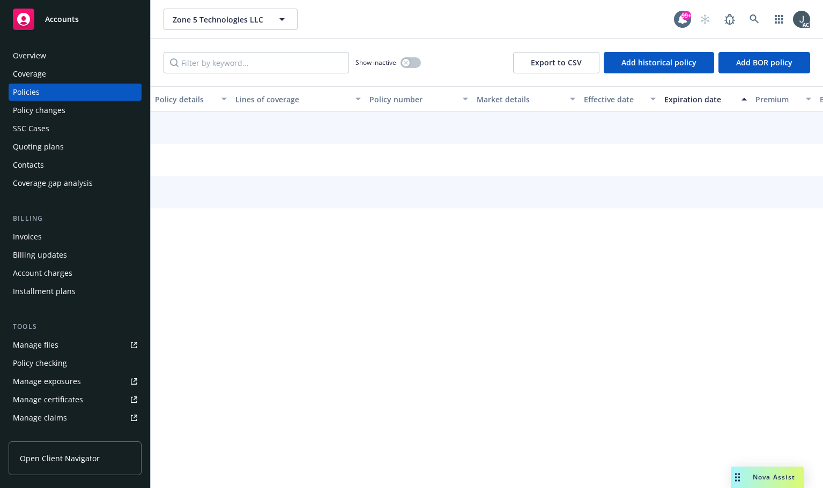
click at [46, 141] on div "Quoting plans" at bounding box center [38, 146] width 51 height 17
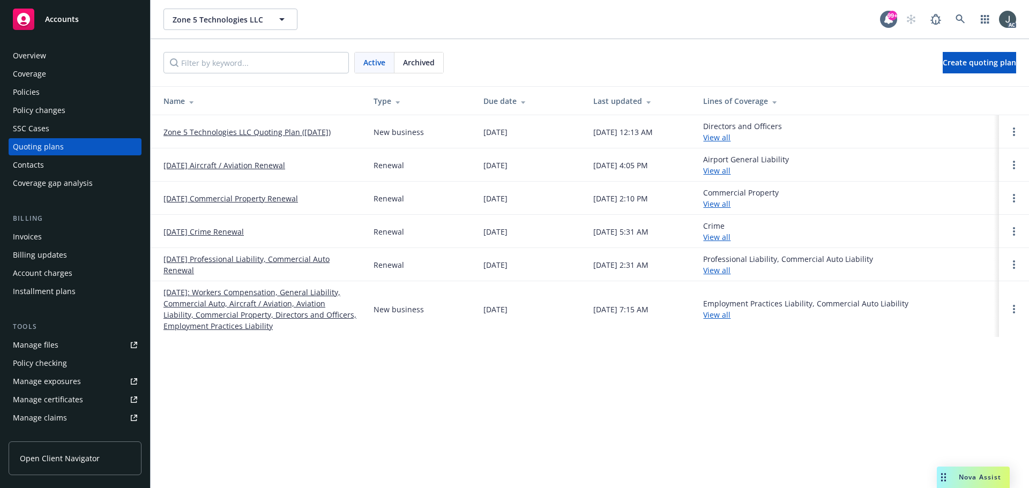
click at [223, 130] on link "Zone 5 Technologies LLC Quoting Plan (2025-10-10)" at bounding box center [246, 131] width 167 height 11
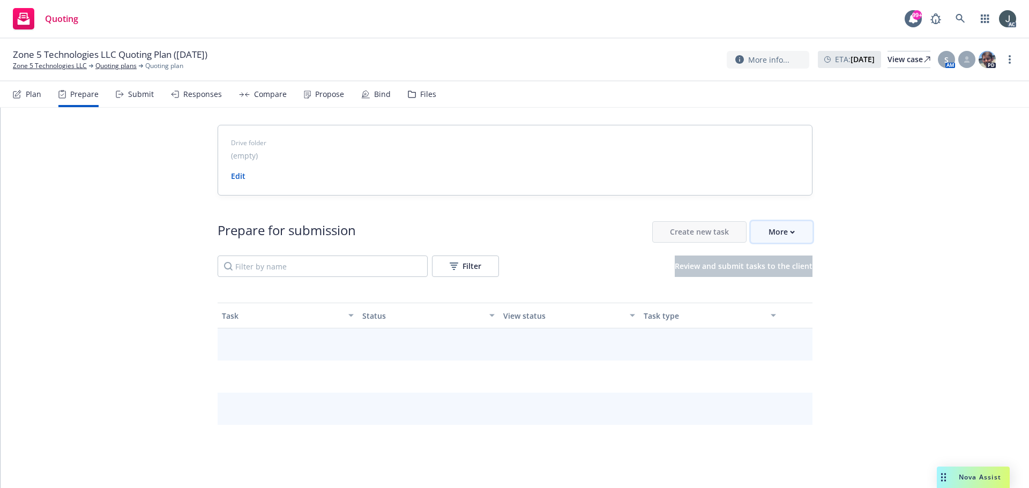
drag, startPoint x: 774, startPoint y: 223, endPoint x: 777, endPoint y: 229, distance: 6.7
click at [774, 223] on div "More" at bounding box center [781, 232] width 26 height 20
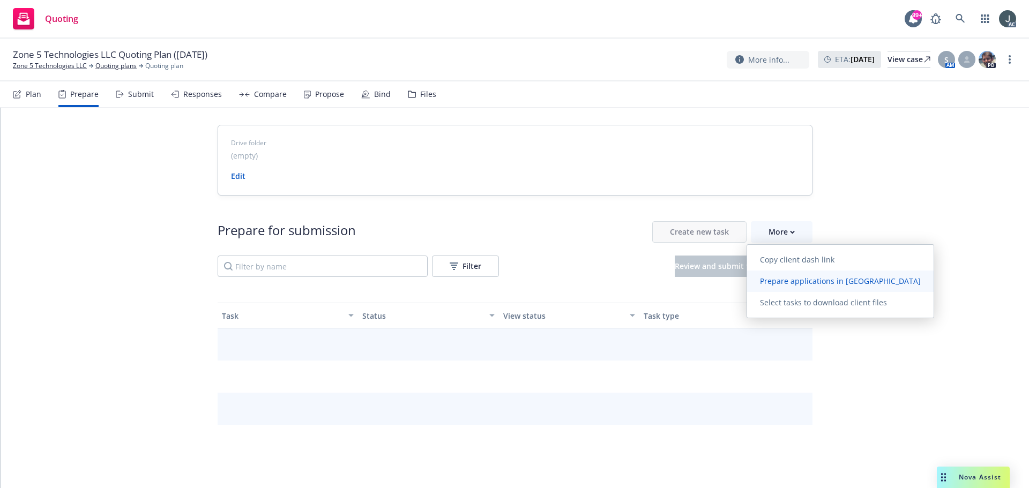
click at [786, 277] on span "Prepare applications in [GEOGRAPHIC_DATA]" at bounding box center [840, 281] width 186 height 10
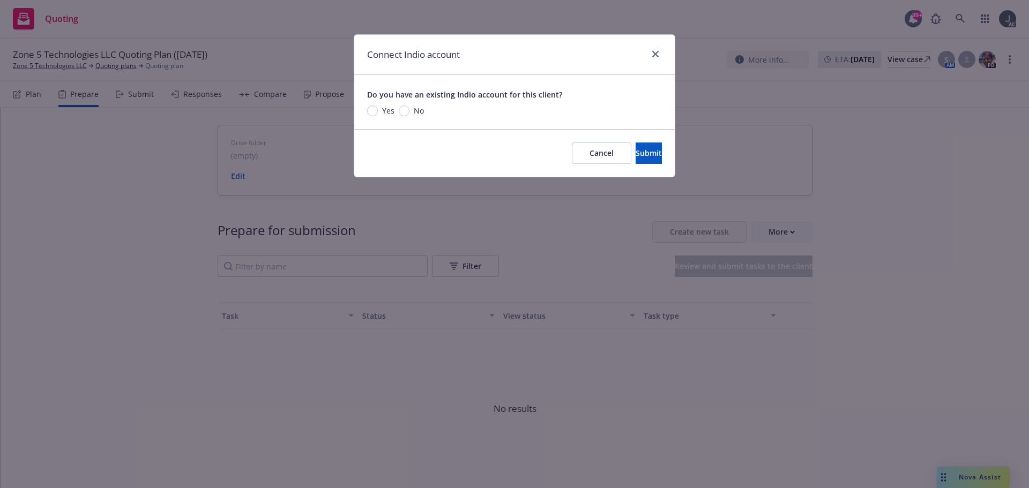
click at [415, 110] on span "No" at bounding box center [419, 110] width 10 height 11
click at [409, 110] on input "No" at bounding box center [404, 111] width 11 height 11
radio input "true"
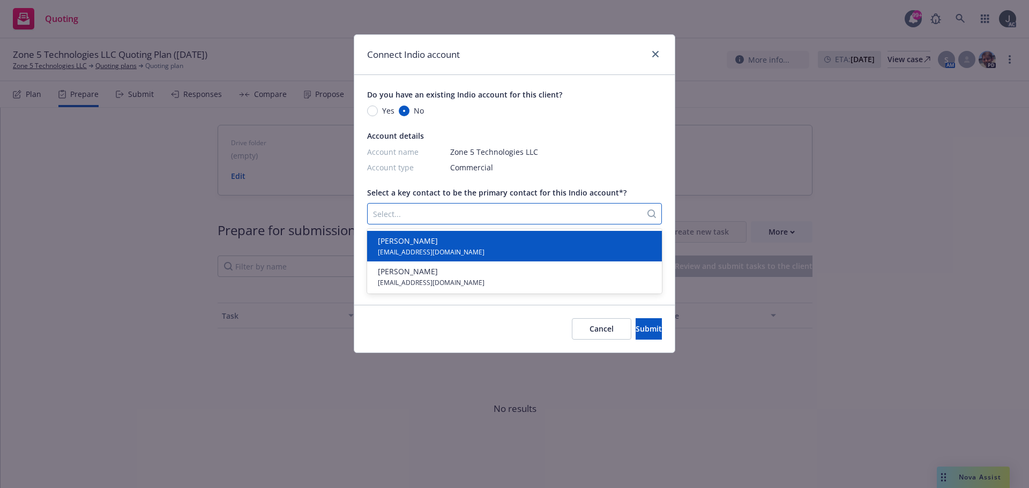
click at [442, 218] on div at bounding box center [504, 213] width 263 height 13
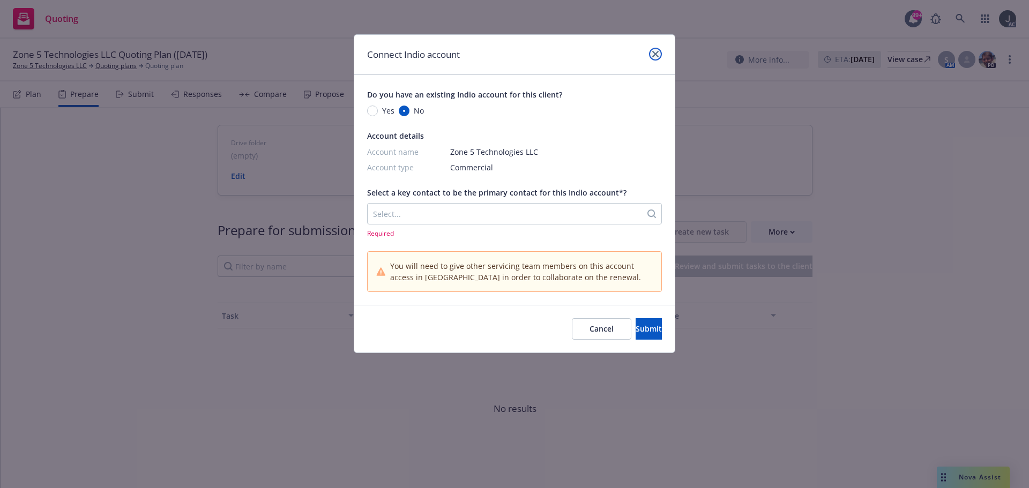
click at [655, 53] on icon "close" at bounding box center [655, 54] width 6 height 6
